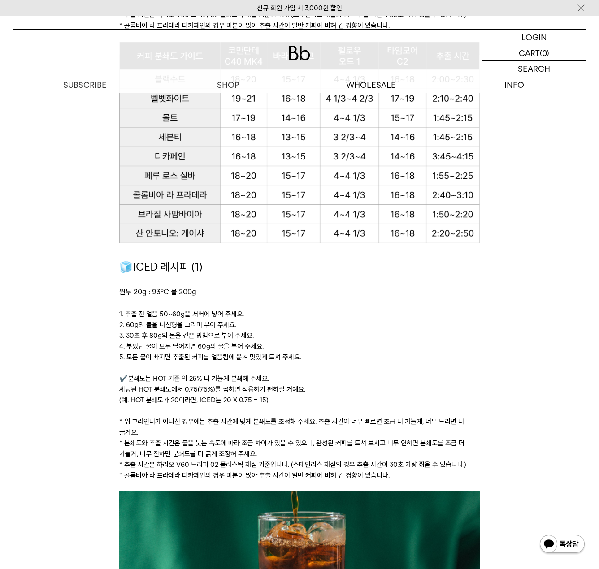
scroll to position [896, 0]
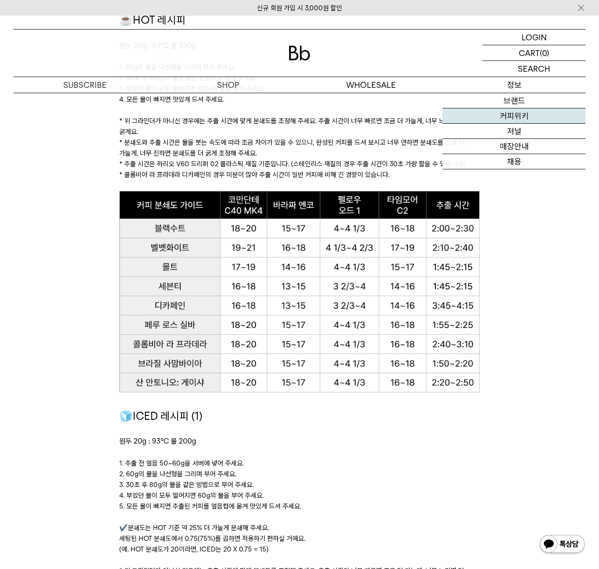
click at [517, 117] on link "커피위키" at bounding box center [513, 115] width 143 height 15
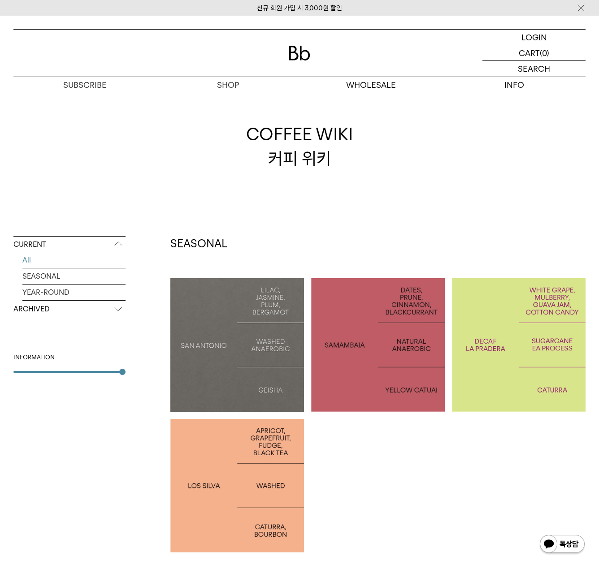
click at [476, 335] on p "COLOMBIA LA PRADERA DECAF" at bounding box center [519, 345] width 134 height 29
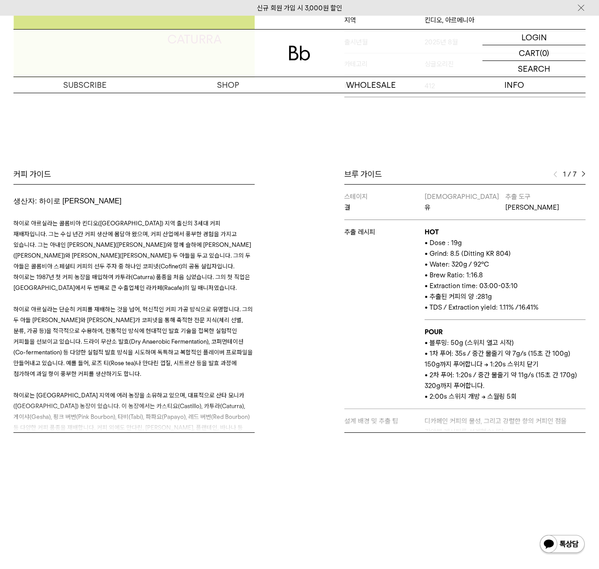
click at [584, 175] on img at bounding box center [583, 174] width 4 height 6
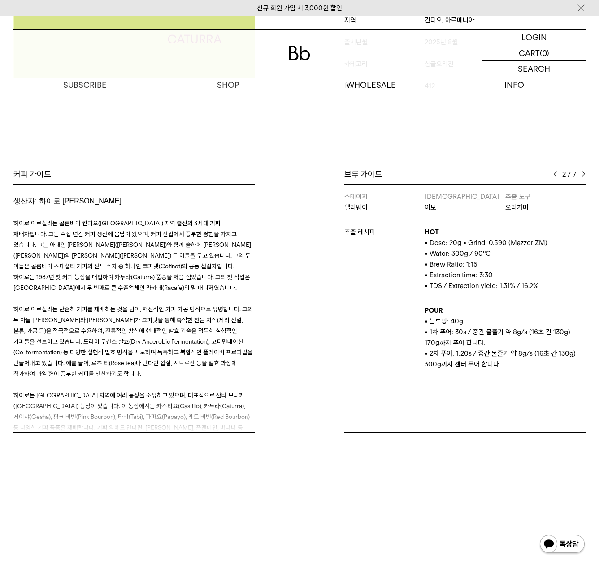
click at [584, 175] on img at bounding box center [583, 174] width 4 height 6
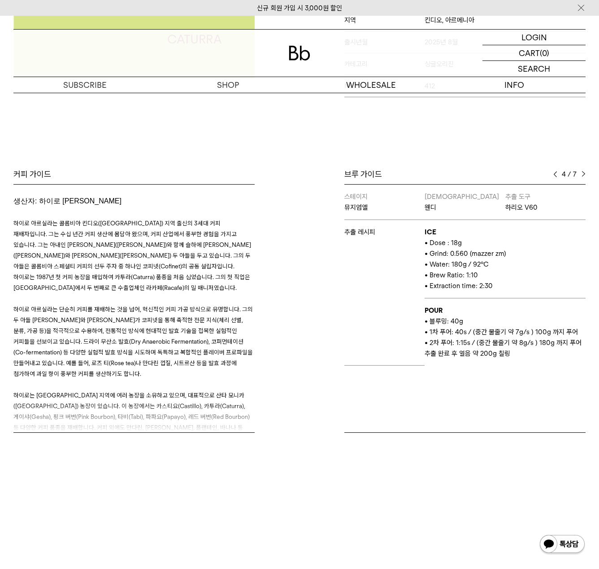
click at [587, 175] on div "브루 가이드 4 / 7 스테이지 결 바리스타 유 추출 도구 하리오 스위치 추출 레시피 HOT • Dose : 19g • Grind: 8.5 (…" at bounding box center [444, 301] width 290 height 264
click at [583, 175] on img at bounding box center [583, 174] width 4 height 6
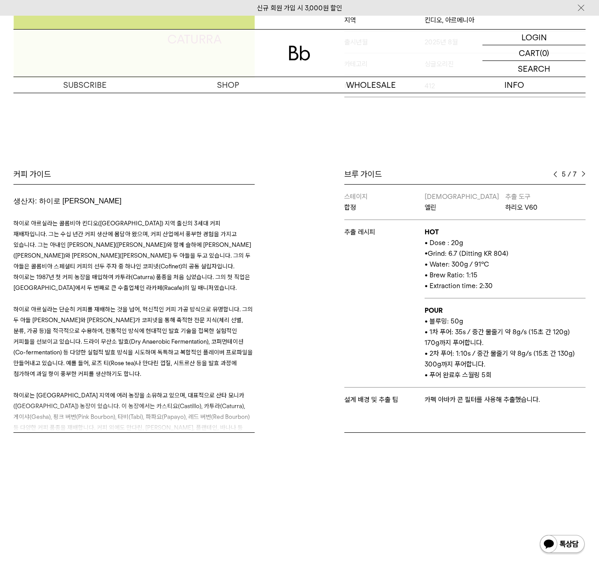
click at [583, 175] on img at bounding box center [583, 174] width 4 height 6
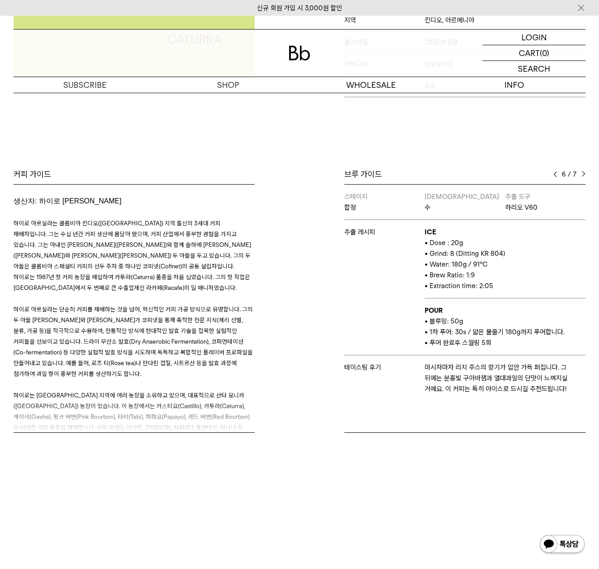
click at [555, 174] on img at bounding box center [555, 174] width 4 height 6
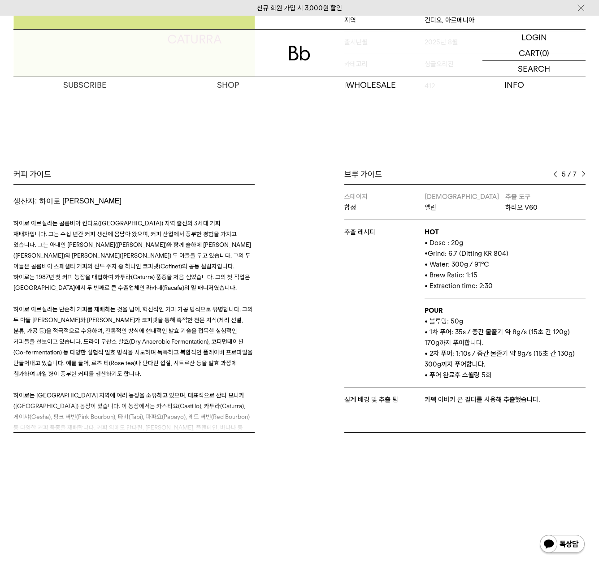
click at [555, 174] on img at bounding box center [555, 174] width 4 height 6
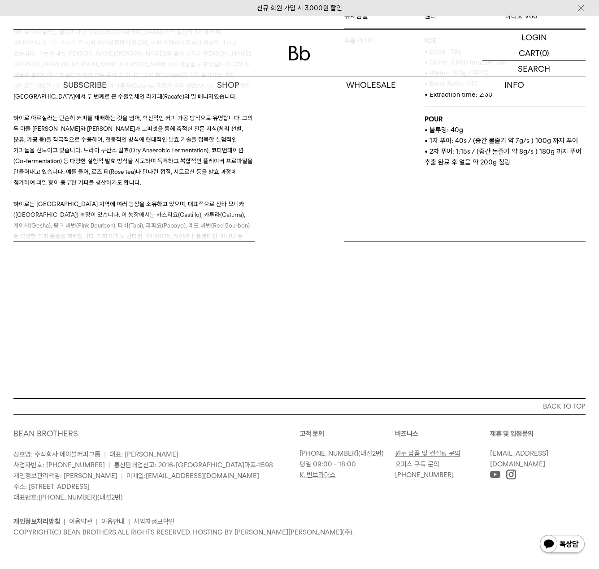
scroll to position [191, 0]
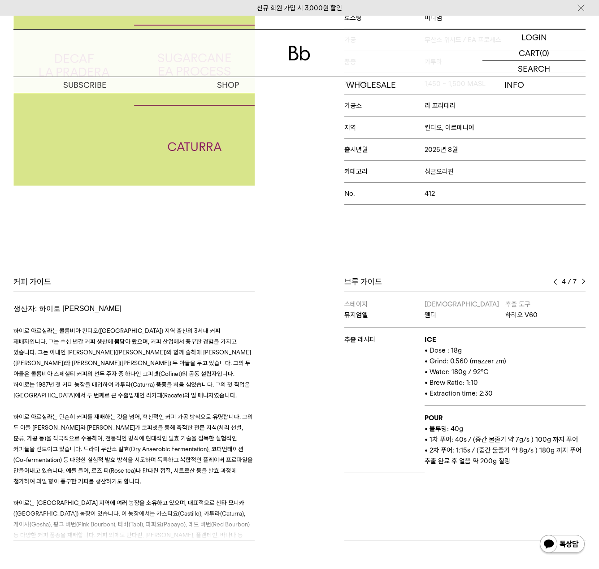
click at [581, 279] on img at bounding box center [583, 282] width 4 height 6
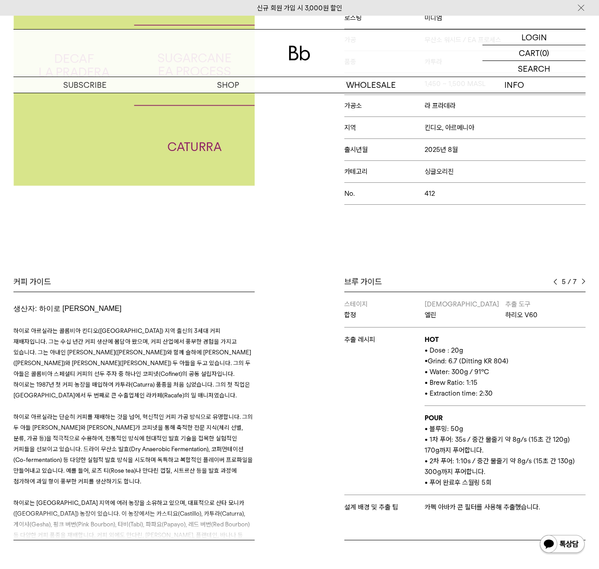
click at [581, 279] on img at bounding box center [583, 282] width 4 height 6
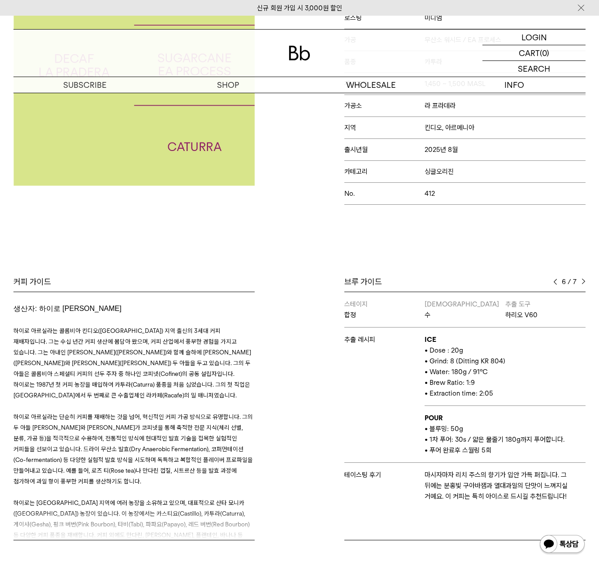
scroll to position [266, 0]
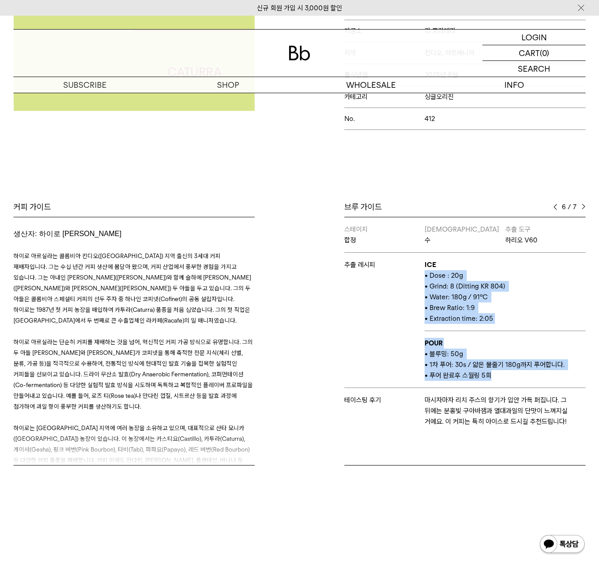
drag, startPoint x: 424, startPoint y: 273, endPoint x: 502, endPoint y: 385, distance: 135.3
click at [502, 385] on tbody "스테이지 합정 바리스타 수 추출 도구 하리오 V60 추출 레시피 ICE • Dose : 20g • Grind: 8 (Ditting KR 804…" at bounding box center [464, 325] width 241 height 216
click at [502, 385] on td "POUR • 블루밍: 50g • 1차 푸어: 30s / 얇은 물줄기 180g까지 푸어합니다. • 푸어 완료후 스월링 5회" at bounding box center [504, 359] width 161 height 57
drag, startPoint x: 496, startPoint y: 379, endPoint x: 413, endPoint y: 346, distance: 89.7
click at [413, 346] on tbody "스테이지 합정 바리스타 수 추출 도구 하리오 V60 추출 레시피 ICE • Dose : 20g • Grind: 8 (Ditting KR 804…" at bounding box center [464, 325] width 241 height 216
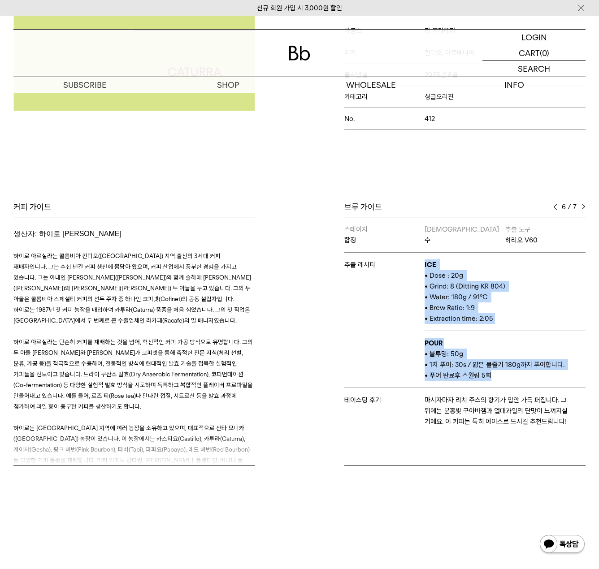
click at [413, 346] on td "추출 레시피" at bounding box center [384, 320] width 80 height 135
drag, startPoint x: 424, startPoint y: 341, endPoint x: 491, endPoint y: 376, distance: 75.0
click at [491, 376] on td "POUR • 블루밍: 50g • 1차 푸어: 30s / 얇은 물줄기 180g까지 푸어합니다. • 푸어 완료후 스월링 5회" at bounding box center [504, 359] width 161 height 57
click at [491, 376] on p "• 푸어 완료후 스월링 5회" at bounding box center [504, 375] width 161 height 11
drag, startPoint x: 489, startPoint y: 377, endPoint x: 420, endPoint y: 376, distance: 69.5
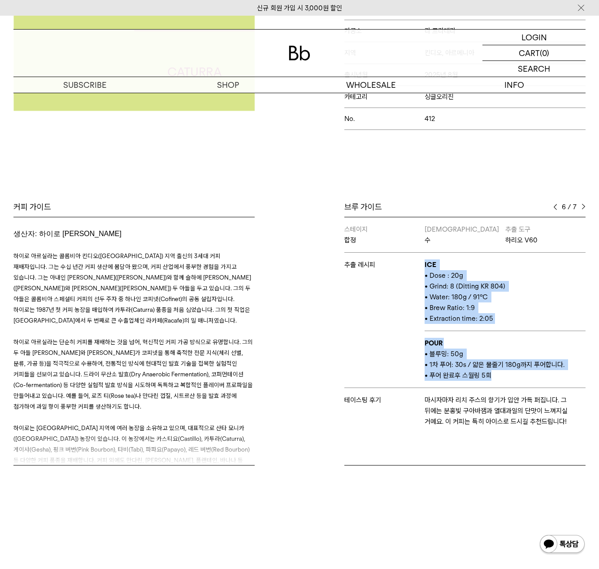
click at [420, 376] on tbody "스테이지 합정 바리스타 수 추출 도구 하리오 V60 추출 레시피 ICE • Dose : 20g • Grind: 8 (Ditting KR 804…" at bounding box center [464, 325] width 241 height 216
click at [420, 376] on td "추출 레시피" at bounding box center [384, 320] width 80 height 135
drag, startPoint x: 420, startPoint y: 376, endPoint x: 494, endPoint y: 376, distance: 74.4
click at [494, 376] on tbody "스테이지 합정 바리스타 수 추출 도구 하리오 V60 추출 레시피 ICE • Dose : 20g • Grind: 8 (Ditting KR 804…" at bounding box center [464, 325] width 241 height 216
click at [494, 376] on p "• 푸어 완료후 스월링 5회" at bounding box center [504, 375] width 161 height 11
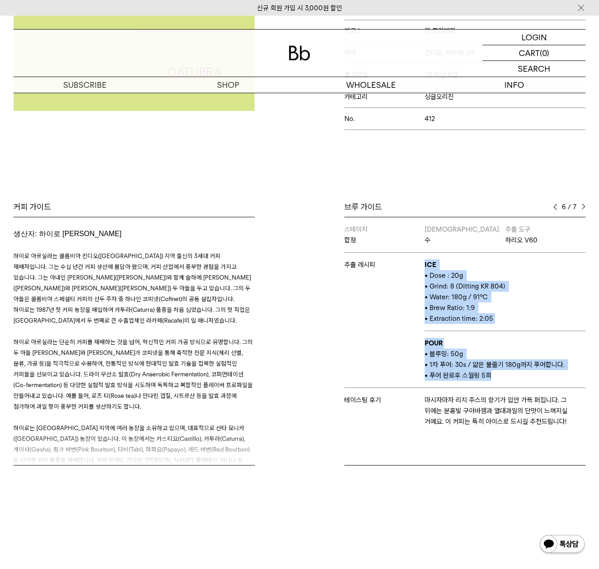
drag, startPoint x: 497, startPoint y: 383, endPoint x: 395, endPoint y: 255, distance: 163.7
click at [395, 255] on tbody "스테이지 합정 바리스타 수 추출 도구 하리오 V60 추출 레시피 ICE • Dose : 20g • Grind: 8 (Ditting KR 804…" at bounding box center [464, 325] width 241 height 216
click at [395, 255] on td "추출 레시피" at bounding box center [384, 320] width 80 height 135
drag, startPoint x: 453, startPoint y: 307, endPoint x: 506, endPoint y: 383, distance: 92.4
click at [506, 383] on tbody "스테이지 합정 바리스타 수 추출 도구 하리오 V60 추출 레시피 ICE • Dose : 20g • Grind: 8 (Ditting KR 804…" at bounding box center [464, 325] width 241 height 216
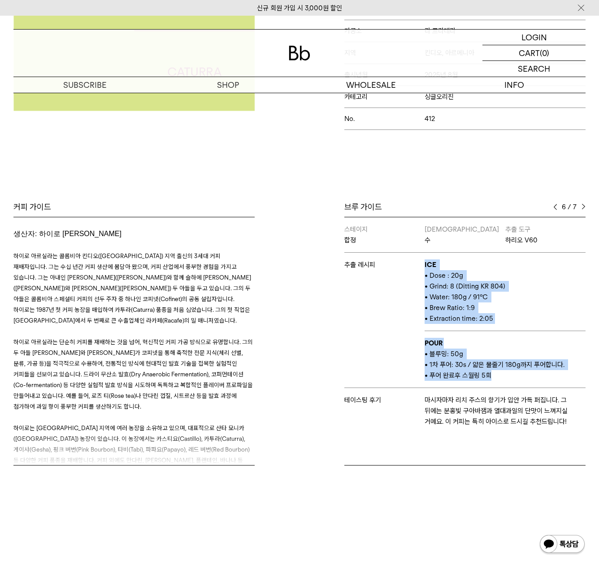
click at [506, 383] on td "POUR • 블루밍: 50g • 1차 푸어: 30s / 얇은 물줄기 180g까지 푸어합니다. • 푸어 완료후 스월링 5회" at bounding box center [504, 359] width 161 height 57
drag, startPoint x: 506, startPoint y: 383, endPoint x: 426, endPoint y: 259, distance: 148.2
click at [426, 259] on tbody "스테이지 합정 바리스타 수 추출 도구 하리오 V60 추출 레시피 ICE • Dose : 20g • Grind: 8 (Ditting KR 804…" at bounding box center [464, 325] width 241 height 216
click at [426, 259] on td "ICE • Dose : 20g • Grind: 8 (Ditting KR 804) • Water: 180g / 91°C • Brew Ratio:…" at bounding box center [504, 292] width 161 height 78
drag, startPoint x: 426, startPoint y: 259, endPoint x: 515, endPoint y: 386, distance: 155.5
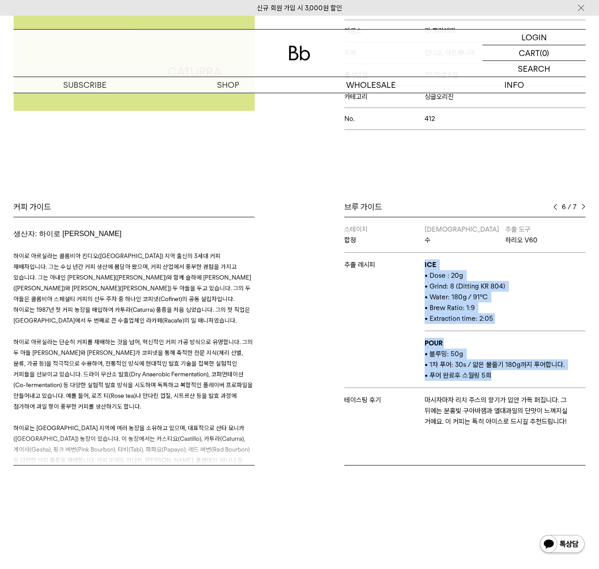
click at [515, 386] on tbody "스테이지 합정 바리스타 수 추출 도구 하리오 V60 추출 레시피 ICE • Dose : 20g • Grind: 8 (Ditting KR 804…" at bounding box center [464, 325] width 241 height 216
click at [515, 386] on td "POUR • 블루밍: 50g • 1차 푸어: 30s / 얇은 물줄기 180g까지 푸어합니다. • 푸어 완료후 스월링 5회" at bounding box center [504, 359] width 161 height 57
drag, startPoint x: 493, startPoint y: 362, endPoint x: 412, endPoint y: 259, distance: 130.5
click at [412, 259] on tbody "스테이지 합정 바리스타 수 추출 도구 하리오 V60 추출 레시피 ICE • Dose : 20g • Grind: 8 (Ditting KR 804…" at bounding box center [464, 325] width 241 height 216
click at [412, 260] on p "추출 레시피" at bounding box center [384, 265] width 80 height 11
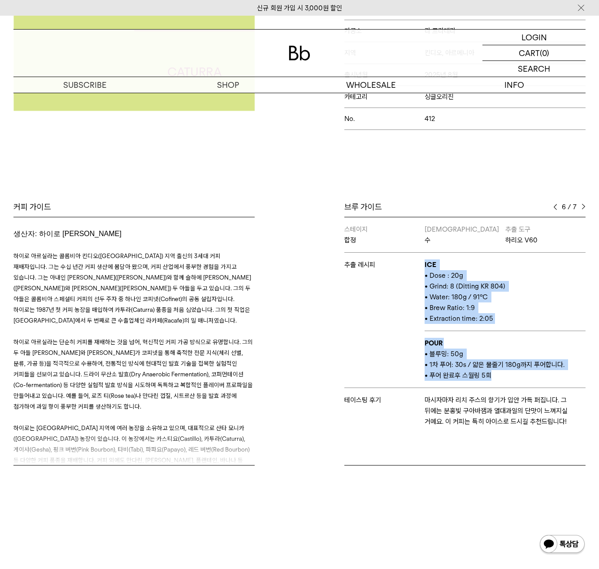
drag, startPoint x: 412, startPoint y: 259, endPoint x: 519, endPoint y: 379, distance: 160.6
click at [519, 379] on tbody "스테이지 합정 바리스타 수 추출 도구 하리오 V60 추출 레시피 ICE • Dose : 20g • Grind: 8 (Ditting KR 804…" at bounding box center [464, 325] width 241 height 216
click at [519, 379] on p "• 푸어 완료후 스월링 5회" at bounding box center [504, 375] width 161 height 11
drag, startPoint x: 519, startPoint y: 379, endPoint x: 420, endPoint y: 253, distance: 160.0
click at [420, 253] on tbody "스테이지 합정 바리스타 수 추출 도구 하리오 V60 추출 레시피 ICE • Dose : 20g • Grind: 8 (Ditting KR 804…" at bounding box center [464, 325] width 241 height 216
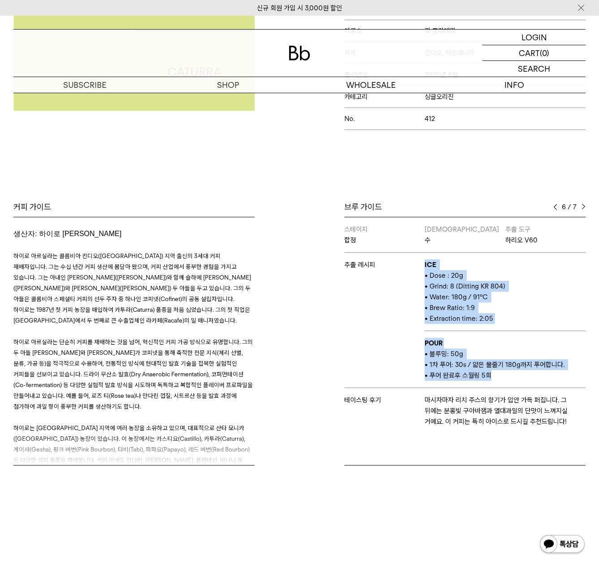
click at [420, 253] on td "추출 레시피" at bounding box center [384, 320] width 80 height 135
drag, startPoint x: 420, startPoint y: 253, endPoint x: 507, endPoint y: 386, distance: 158.4
click at [507, 386] on tbody "스테이지 합정 바리스타 수 추출 도구 하리오 V60 추출 레시피 ICE • Dose : 20g • Grind: 8 (Ditting KR 804…" at bounding box center [464, 325] width 241 height 216
click at [507, 386] on td "POUR • 블루밍: 50g • 1차 푸어: 30s / 얇은 물줄기 180g까지 푸어합니다. • 푸어 완료후 스월링 5회" at bounding box center [504, 359] width 161 height 57
drag, startPoint x: 502, startPoint y: 380, endPoint x: 413, endPoint y: 272, distance: 140.1
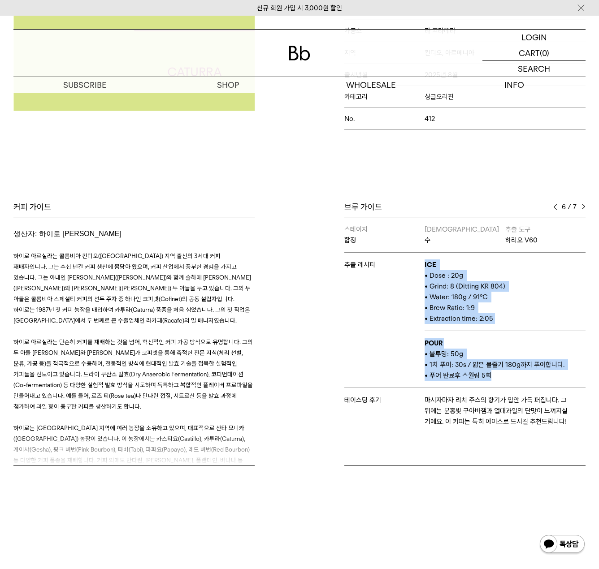
click at [413, 272] on tbody "스테이지 합정 바리스타 수 추출 도구 하리오 V60 추출 레시피 ICE • Dose : 20g • Grind: 8 (Ditting KR 804…" at bounding box center [464, 325] width 241 height 216
click at [413, 272] on td "추출 레시피" at bounding box center [384, 320] width 80 height 135
drag, startPoint x: 413, startPoint y: 272, endPoint x: 486, endPoint y: 378, distance: 128.6
click at [486, 378] on tbody "스테이지 합정 바리스타 수 추출 도구 하리오 V60 추출 레시피 ICE • Dose : 20g • Grind: 8 (Ditting KR 804…" at bounding box center [464, 325] width 241 height 216
click at [486, 378] on span "• 푸어 완료후 스월링 5회" at bounding box center [457, 376] width 67 height 8
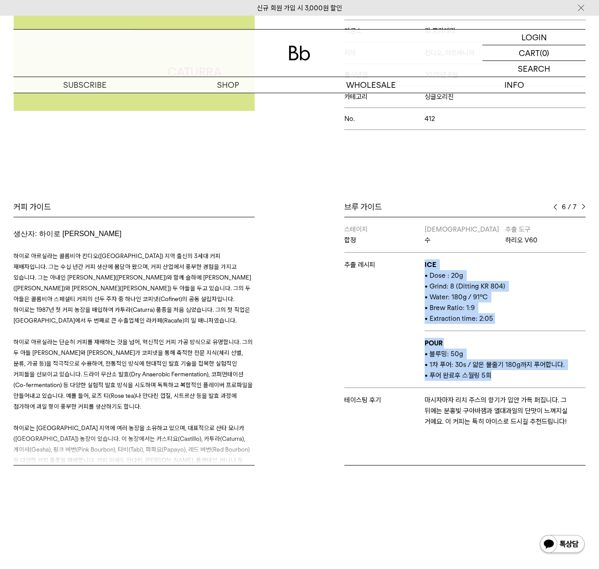
drag, startPoint x: 494, startPoint y: 378, endPoint x: 398, endPoint y: 254, distance: 156.8
click at [398, 254] on tbody "스테이지 합정 바리스타 수 추출 도구 하리오 V60 추출 레시피 ICE • Dose : 20g • Grind: 8 (Ditting KR 804…" at bounding box center [464, 325] width 241 height 216
click at [398, 254] on td "추출 레시피" at bounding box center [384, 320] width 80 height 135
drag, startPoint x: 398, startPoint y: 254, endPoint x: 515, endPoint y: 381, distance: 172.9
click at [515, 381] on tbody "스테이지 합정 바리스타 수 추출 도구 하리오 V60 추출 레시피 ICE • Dose : 20g • Grind: 8 (Ditting KR 804…" at bounding box center [464, 325] width 241 height 216
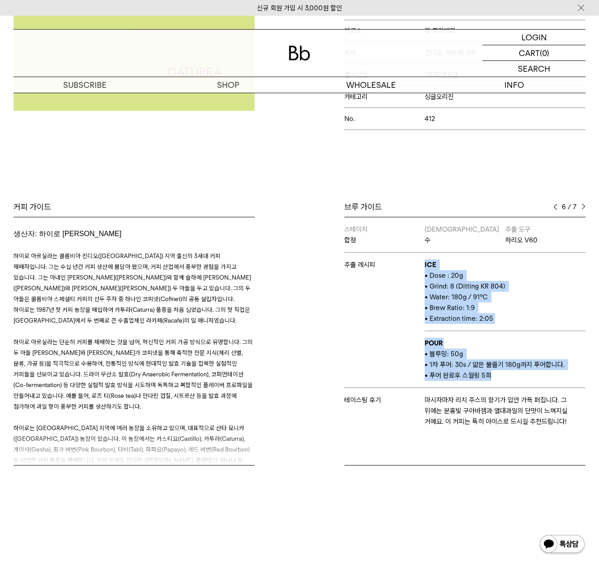
click at [515, 381] on td "POUR • 블루밍: 50g • 1차 푸어: 30s / 얇은 물줄기 180g까지 푸어합니다. • 푸어 완료후 스월링 5회" at bounding box center [504, 359] width 161 height 57
